Goal: Task Accomplishment & Management: Manage account settings

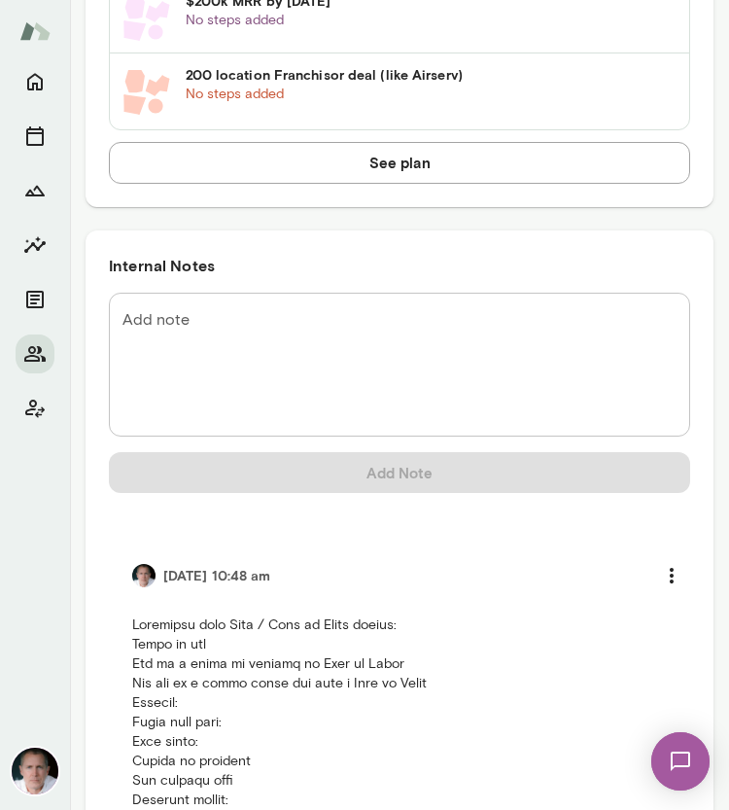
scroll to position [1569, 0]
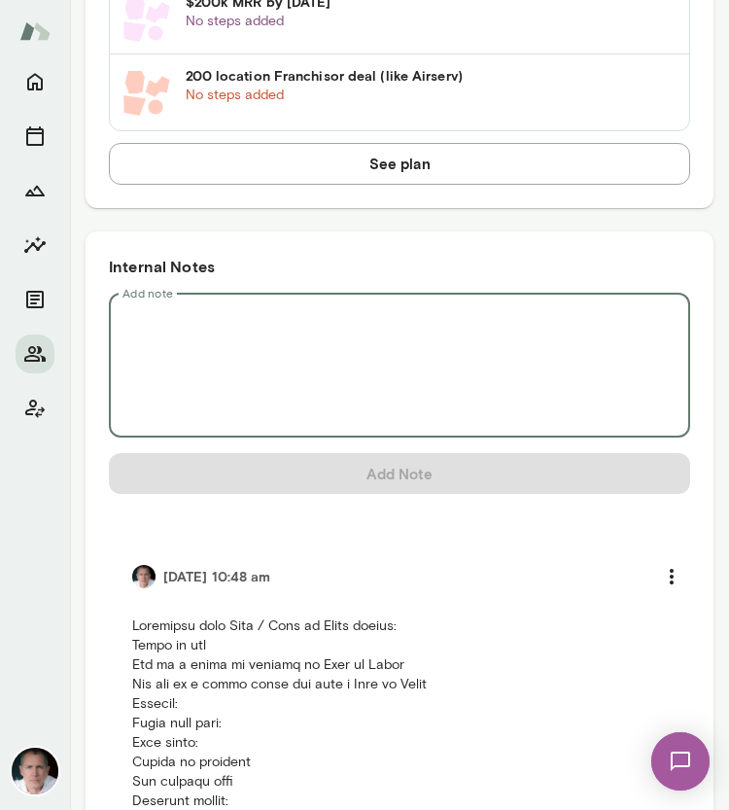
click at [292, 342] on textarea "Add note" at bounding box center [400, 365] width 554 height 112
paste textarea "**********"
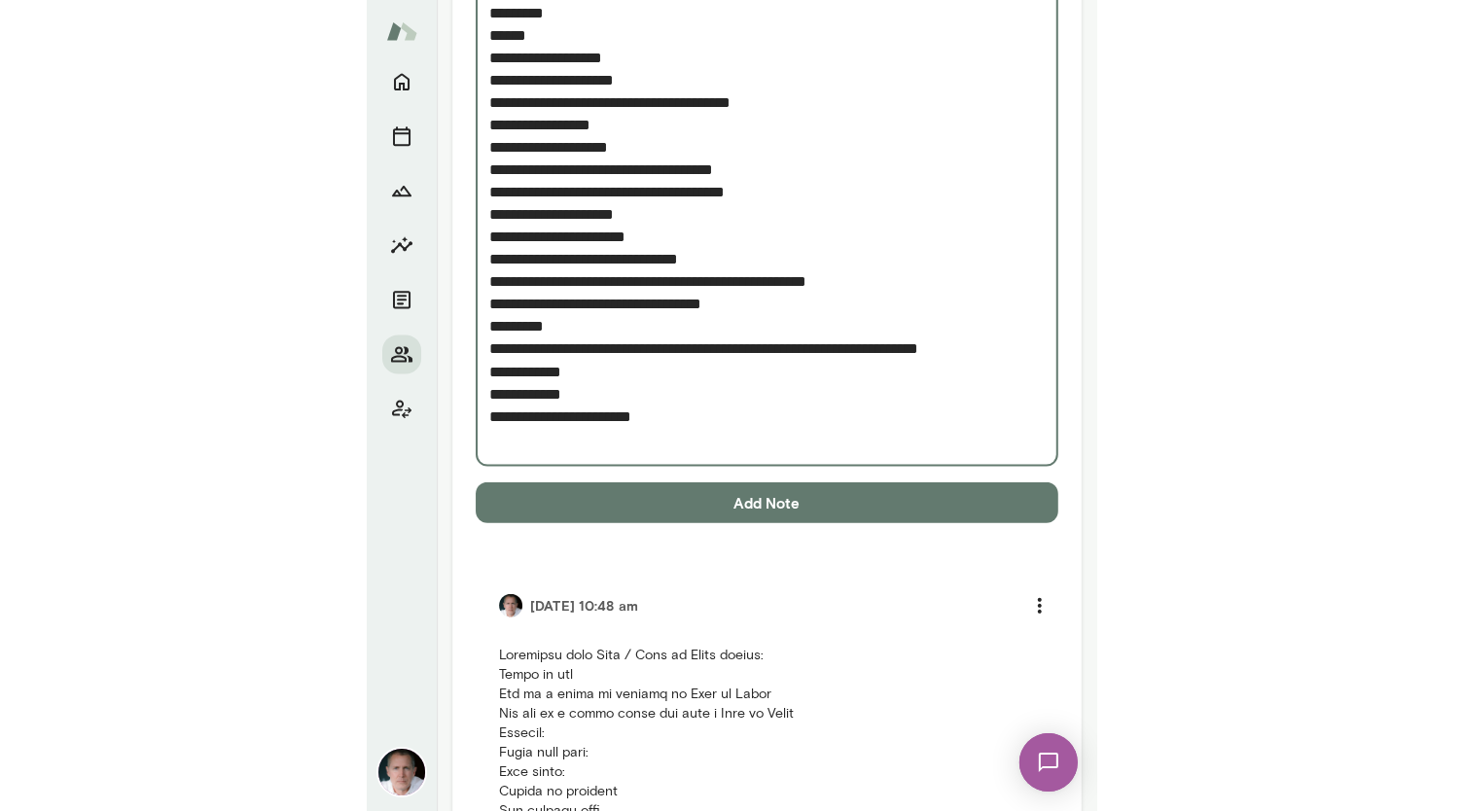
scroll to position [4092, 0]
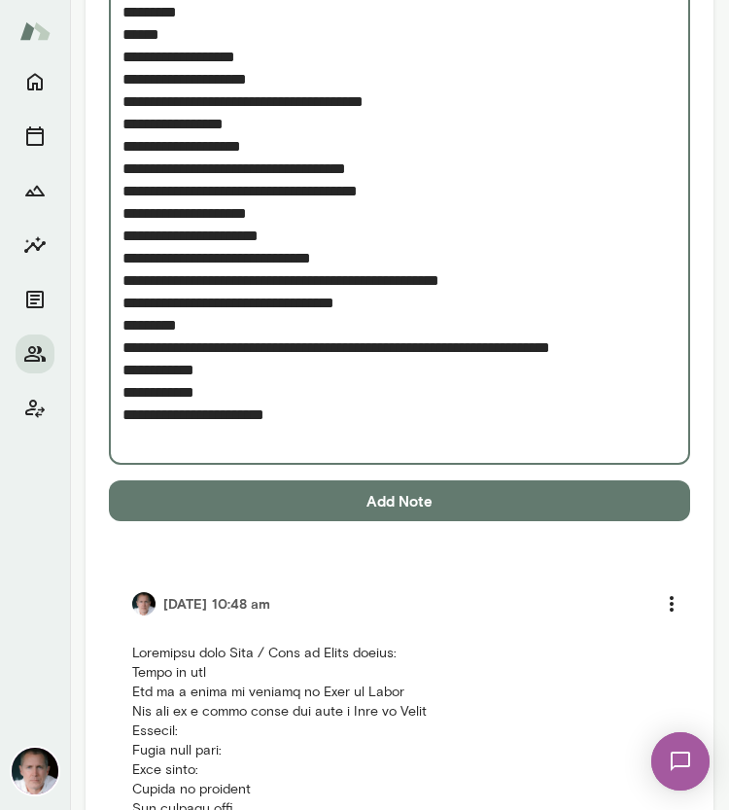
type textarea "**********"
click at [551, 507] on button "Add Note" at bounding box center [400, 500] width 582 height 41
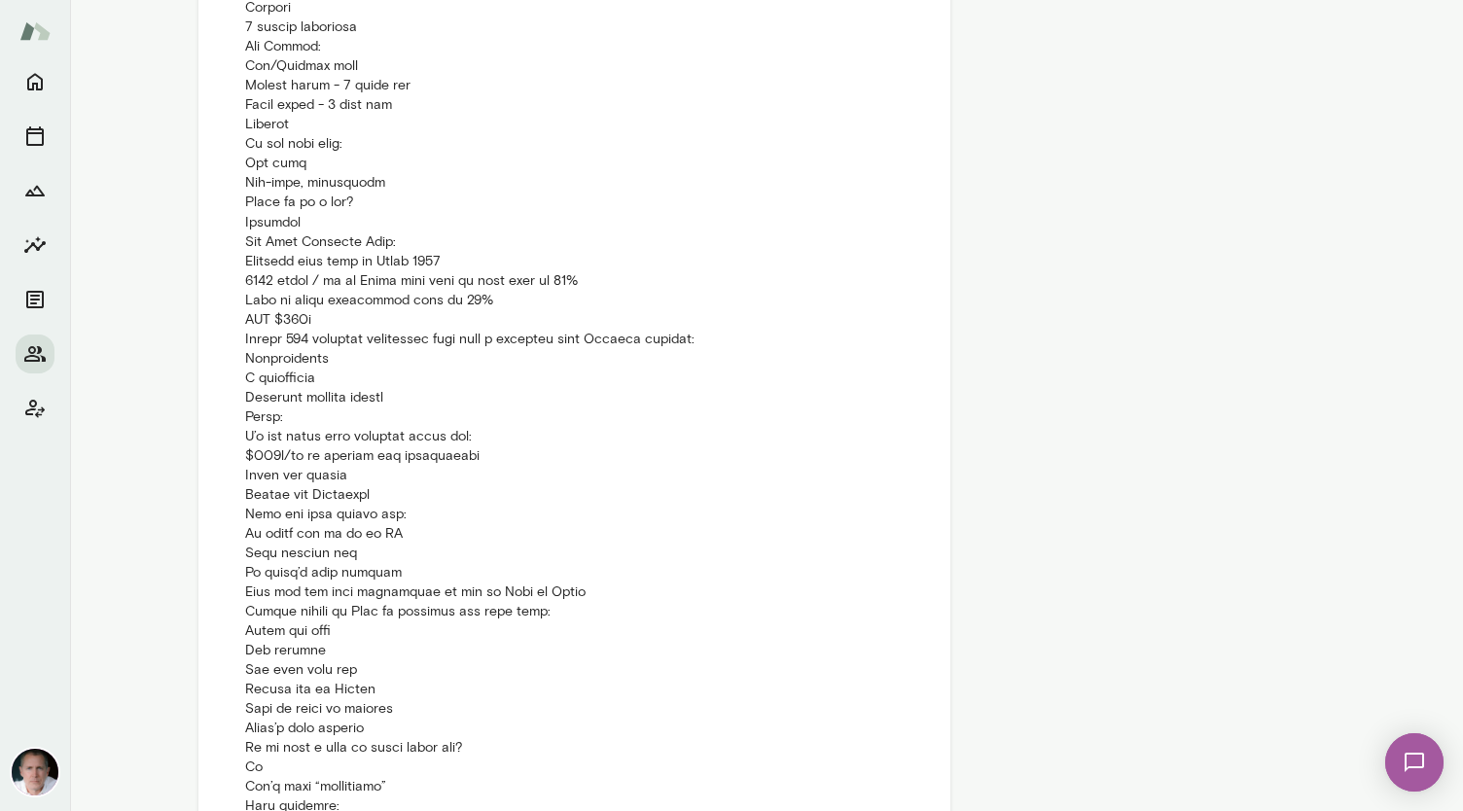
scroll to position [4204, 0]
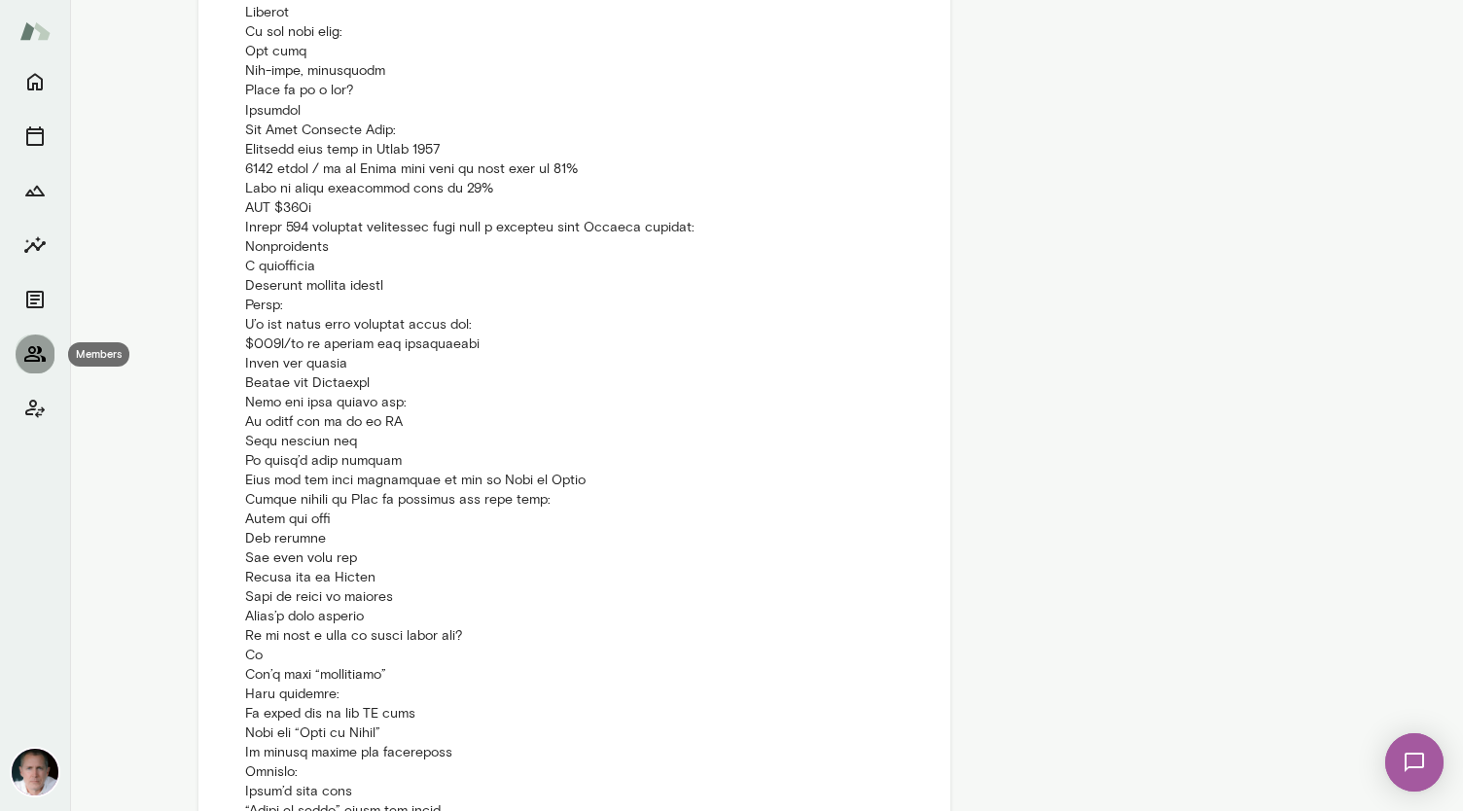
click at [37, 341] on button "Members" at bounding box center [35, 354] width 39 height 39
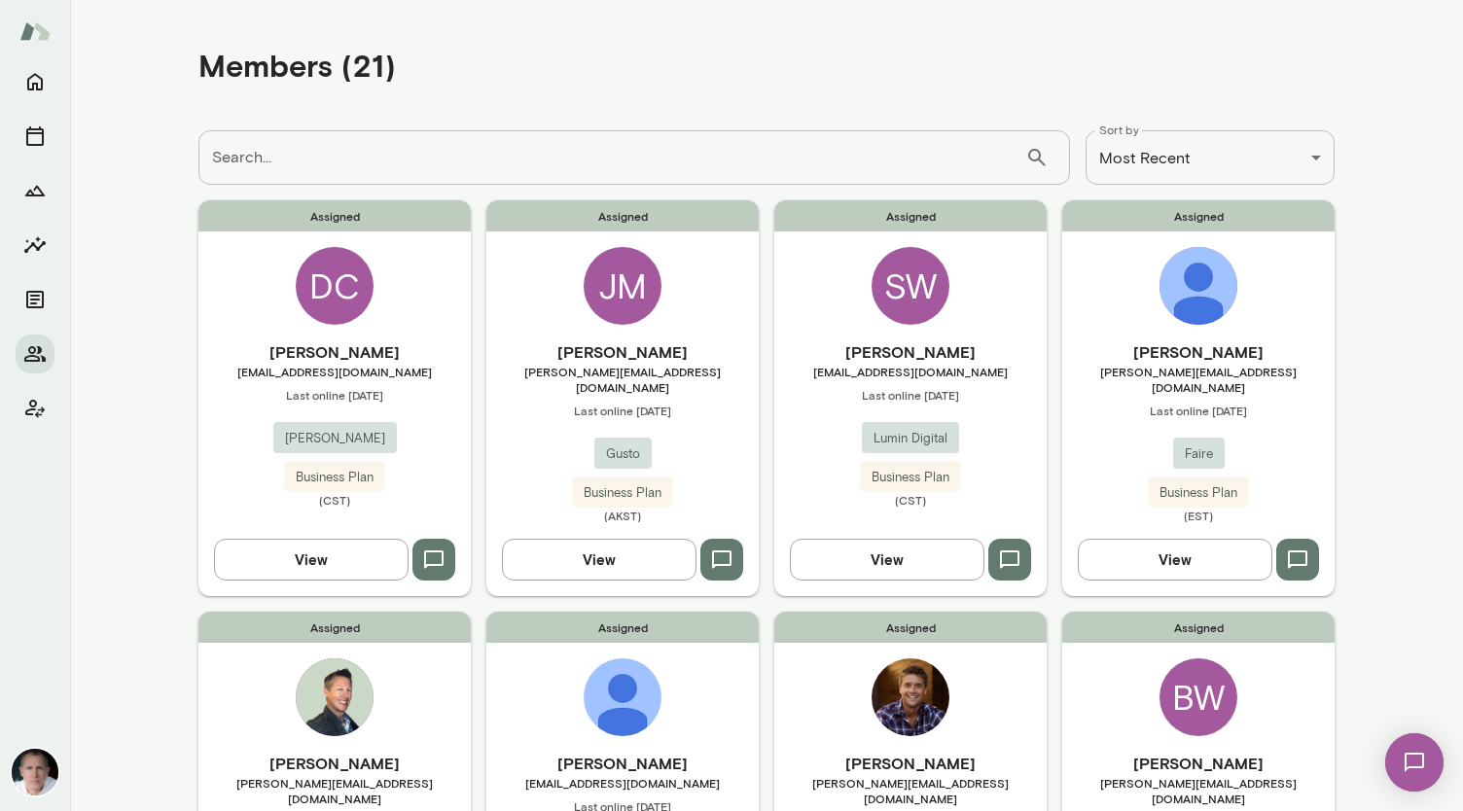
click at [728, 264] on div "SW" at bounding box center [910, 286] width 78 height 78
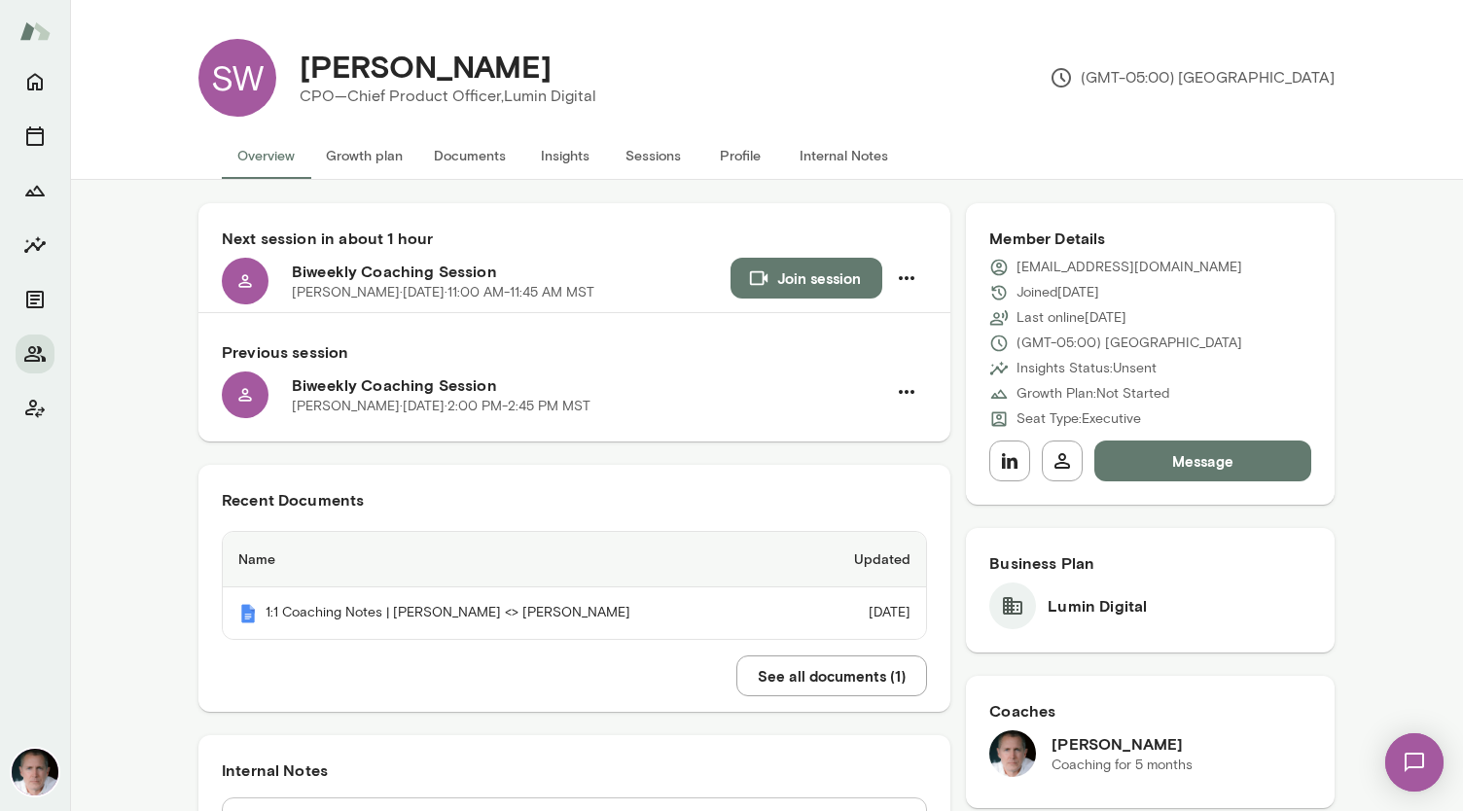
scroll to position [142, 0]
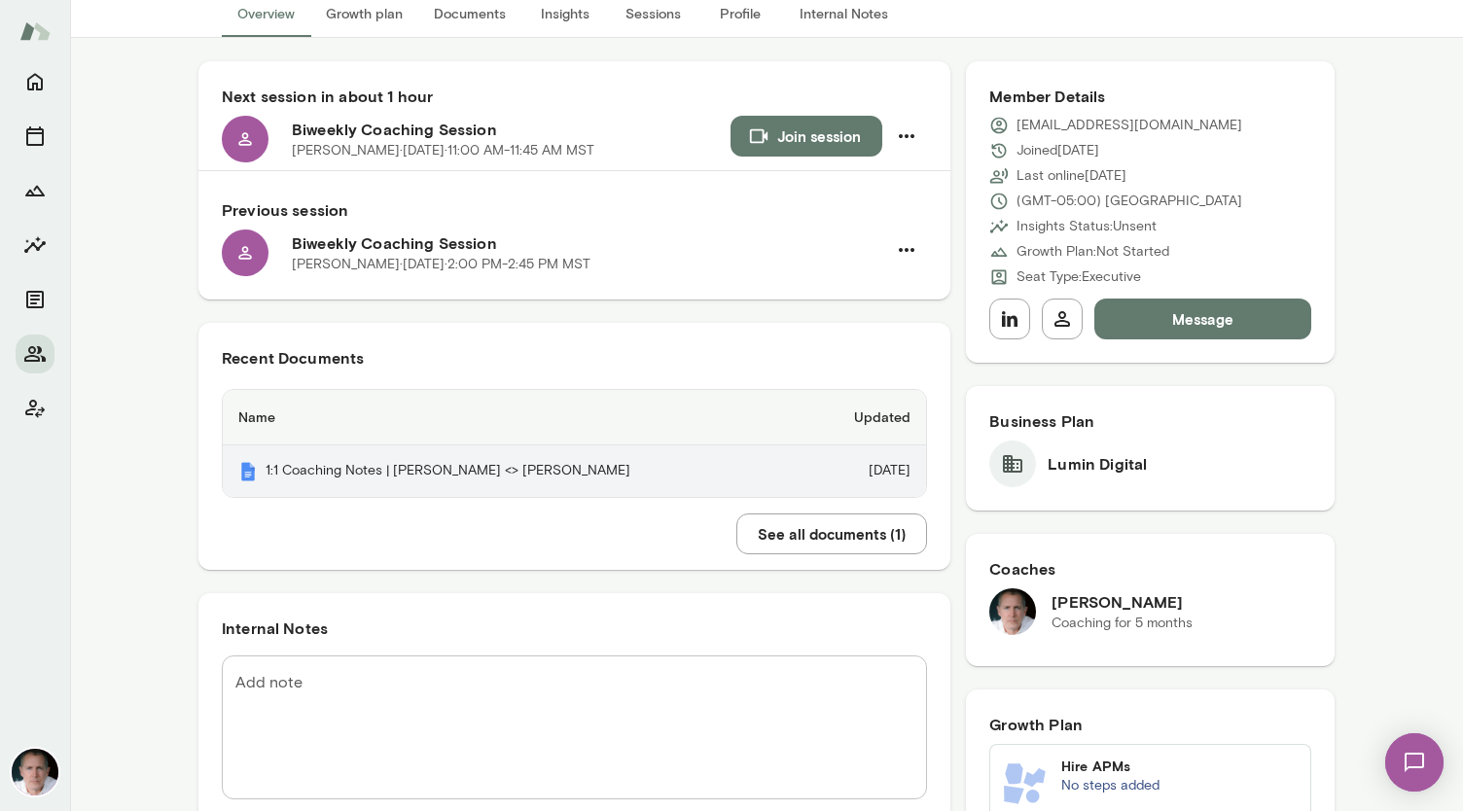
click at [459, 473] on th "1:1 Coaching Notes | [PERSON_NAME] <> [PERSON_NAME]" at bounding box center [514, 471] width 583 height 52
